Goal: Navigation & Orientation: Find specific page/section

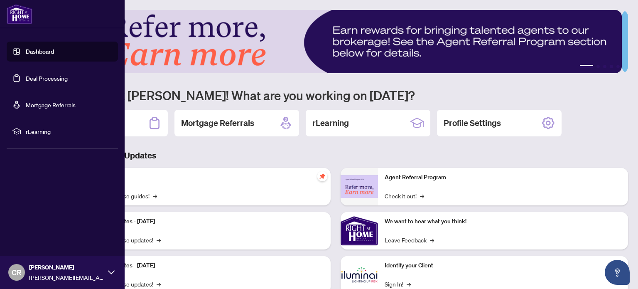
click at [45, 49] on link "Dashboard" at bounding box center [40, 51] width 28 height 7
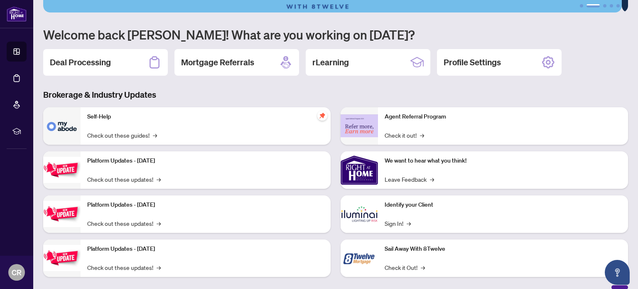
scroll to position [70, 0]
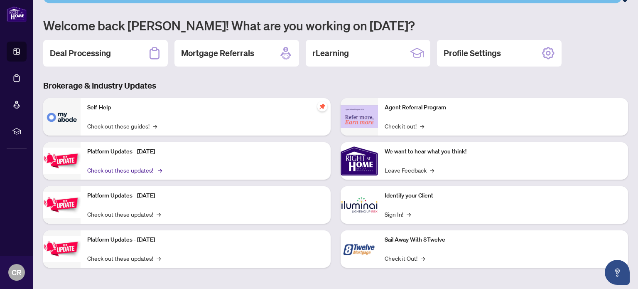
click at [110, 168] on link "Check out these updates! →" at bounding box center [123, 169] width 73 height 9
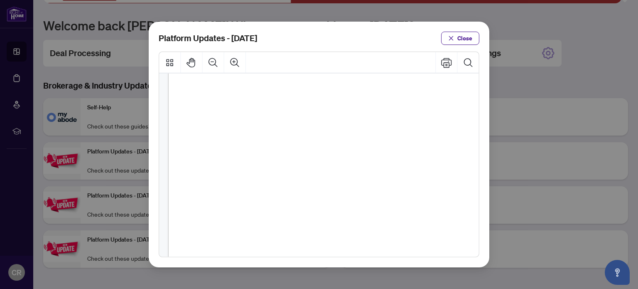
scroll to position [217, 0]
click at [460, 33] on span "Close" at bounding box center [464, 38] width 15 height 13
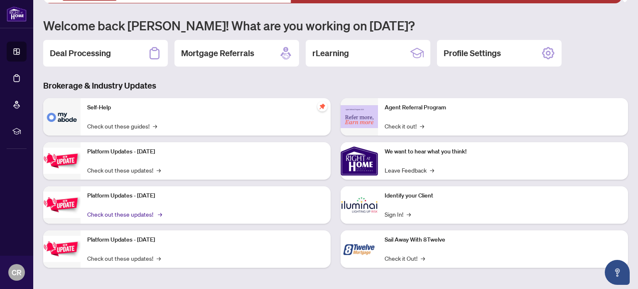
click at [116, 209] on link "Check out these updates! →" at bounding box center [123, 213] width 73 height 9
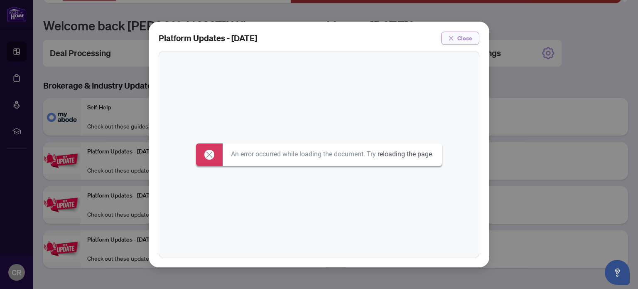
click at [450, 43] on span "button" at bounding box center [451, 38] width 6 height 13
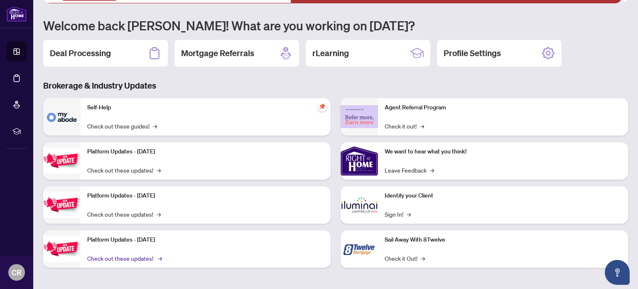
click at [151, 256] on link "Check out these updates! →" at bounding box center [123, 257] width 73 height 9
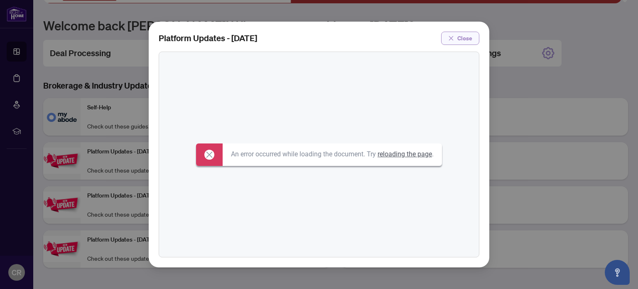
click at [460, 44] on span "Close" at bounding box center [464, 38] width 15 height 13
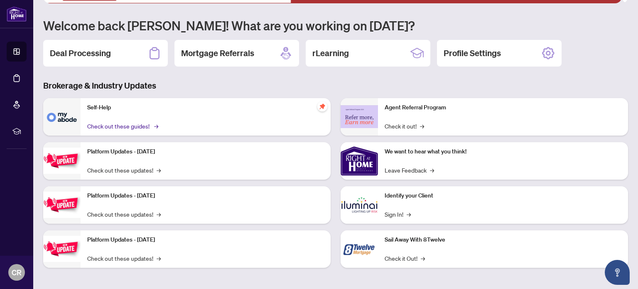
click at [129, 124] on link "Check out these guides! →" at bounding box center [122, 125] width 70 height 9
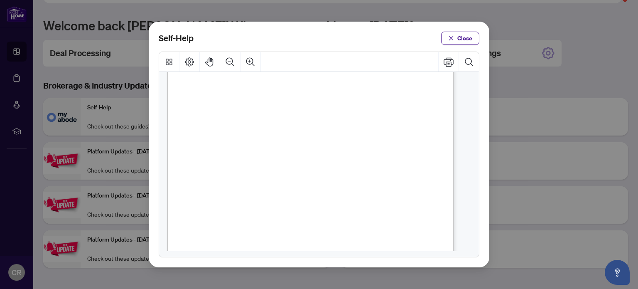
scroll to position [498, 0]
click at [461, 36] on span "Close" at bounding box center [464, 38] width 15 height 13
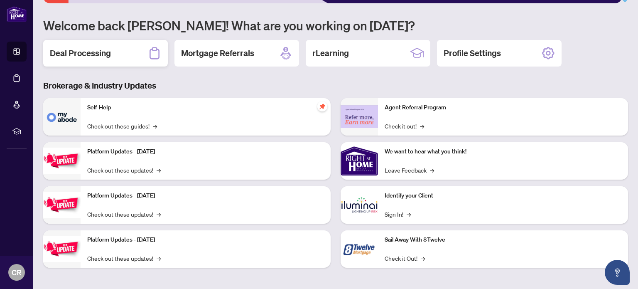
click at [85, 53] on h2 "Deal Processing" at bounding box center [80, 53] width 61 height 12
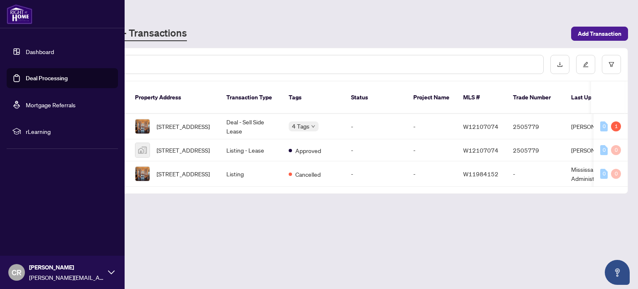
click at [38, 103] on link "Mortgage Referrals" at bounding box center [51, 104] width 50 height 7
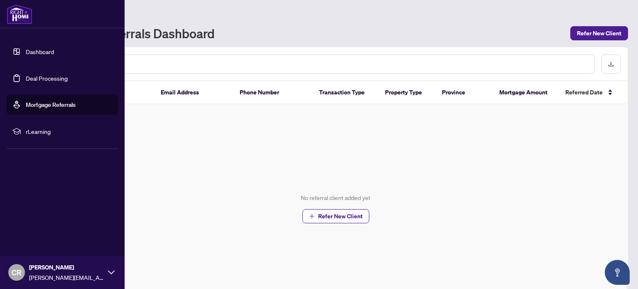
click at [26, 51] on link "Dashboard" at bounding box center [40, 51] width 28 height 7
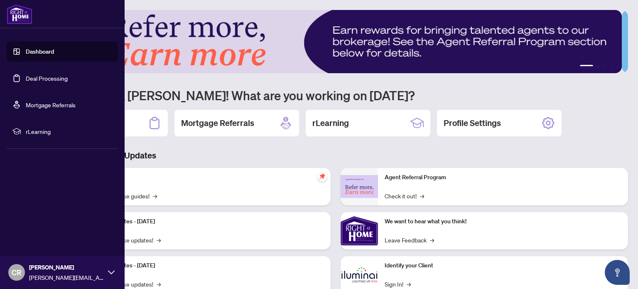
click at [20, 274] on span "CR" at bounding box center [17, 272] width 10 height 12
click at [39, 221] on span "Logout" at bounding box center [33, 222] width 19 height 13
